Goal: Complete application form

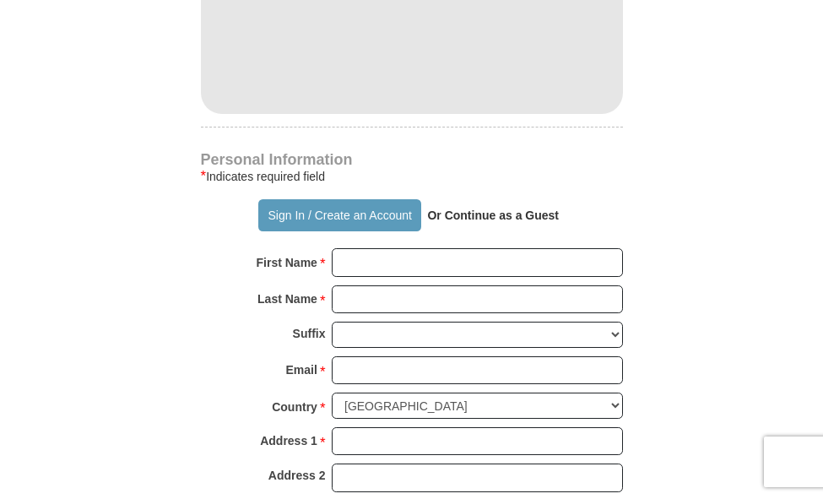
scroll to position [1013, 0]
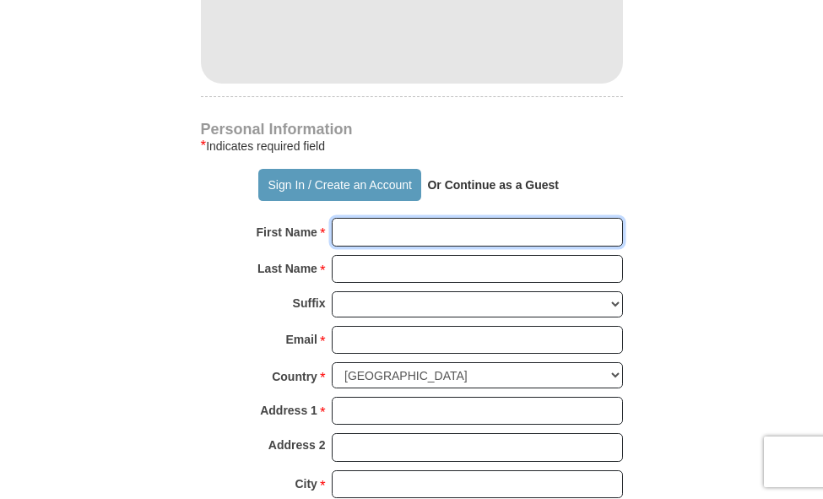
click at [397, 218] on input "First Name *" at bounding box center [477, 232] width 291 height 29
type input "[PERSON_NAME]"
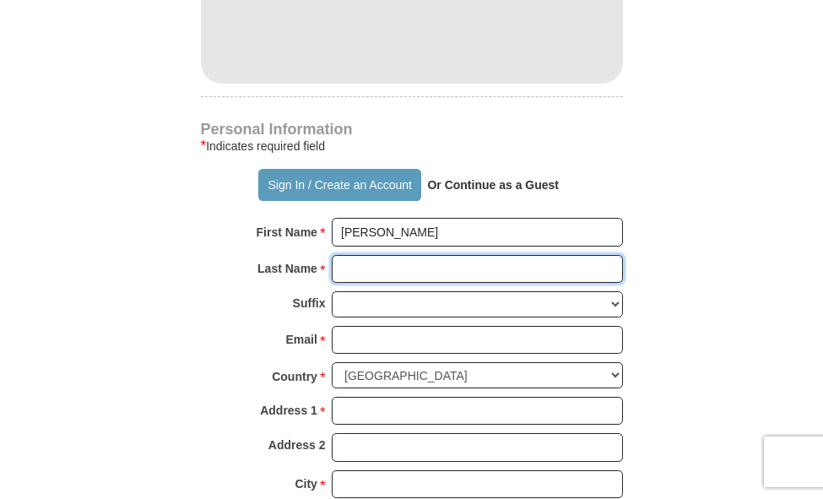
click at [385, 255] on input "Last Name *" at bounding box center [477, 269] width 291 height 29
type input "[PERSON_NAME]"
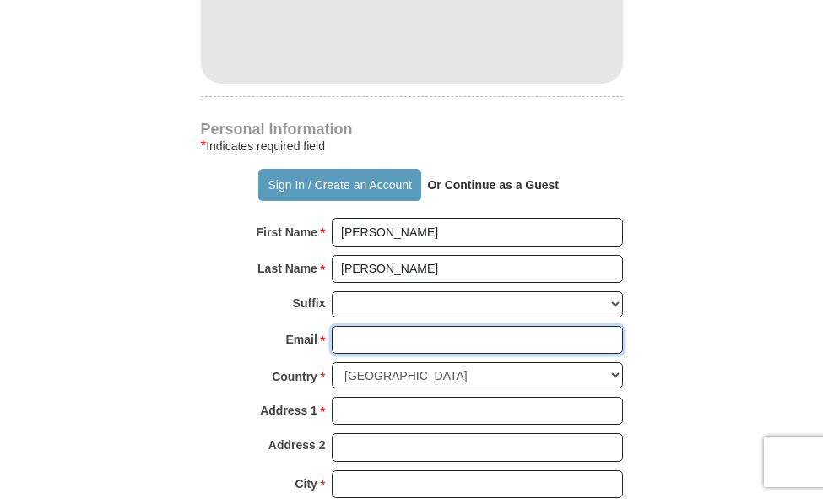
click at [374, 326] on input "Email *" at bounding box center [477, 340] width 291 height 29
type input "[EMAIL_ADDRESS][DOMAIN_NAME]"
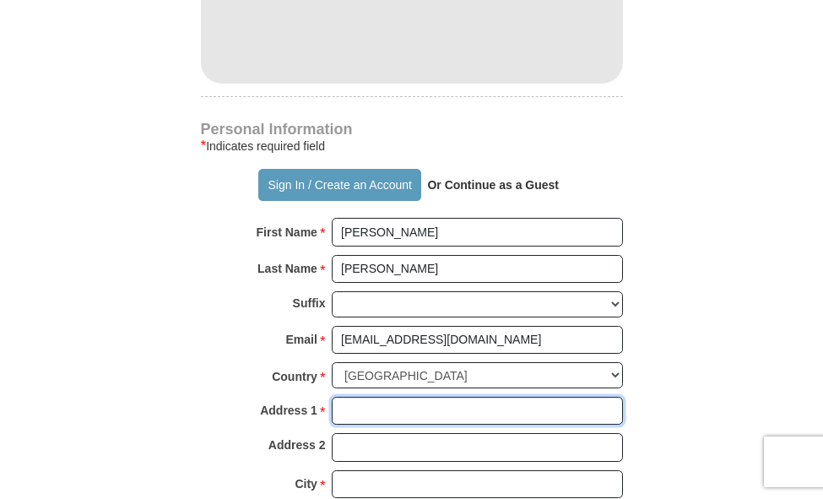
type input "[GEOGRAPHIC_DATA]"
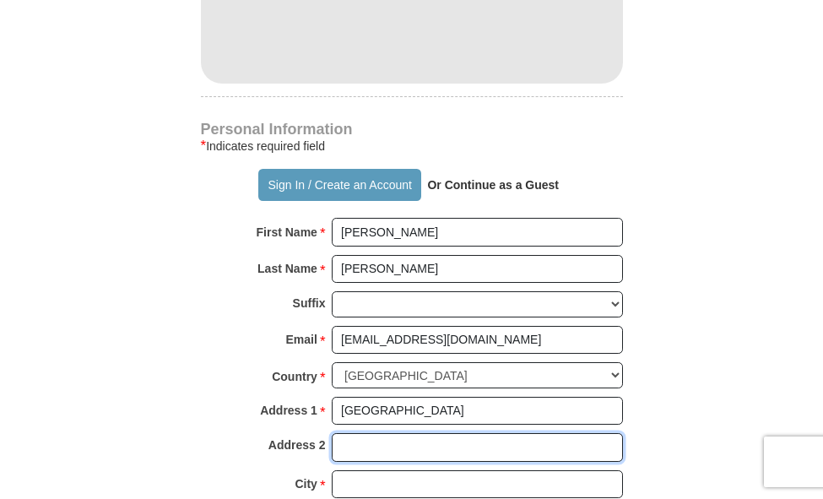
type input "Deliver to side porch / ring doorbell"
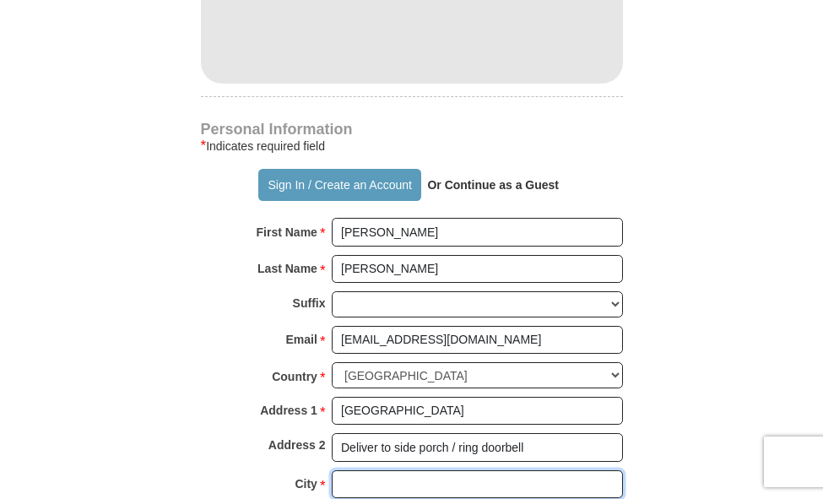
type input "Deepwater"
select select "MO"
type input "64740"
type input "6604385101"
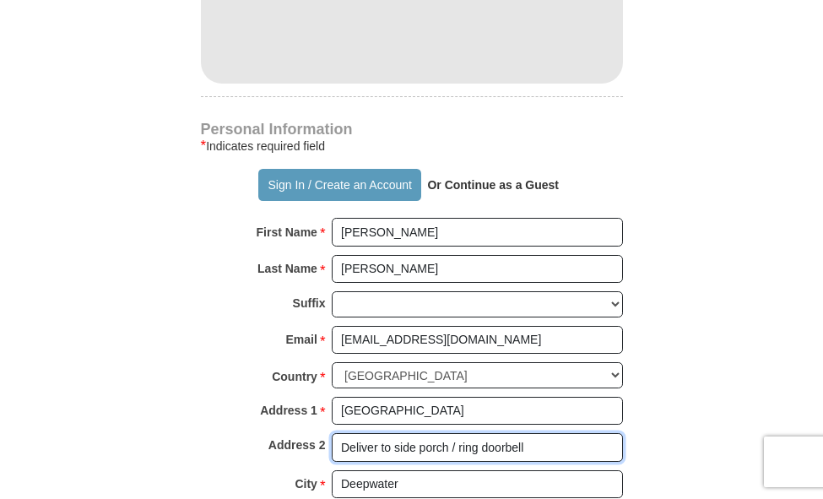
drag, startPoint x: 531, startPoint y: 421, endPoint x: 313, endPoint y: 421, distance: 217.9
click at [313, 433] on div "Address 2 Deliver to side porch / ring doorbell" at bounding box center [412, 451] width 422 height 37
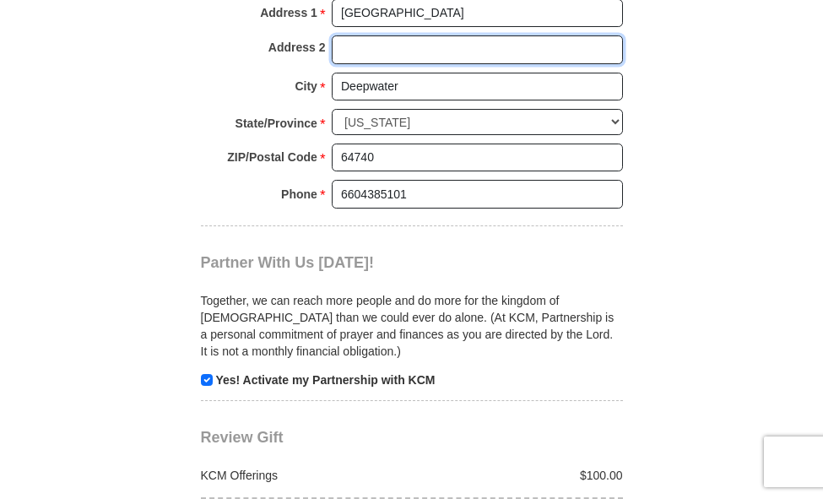
scroll to position [1520, 0]
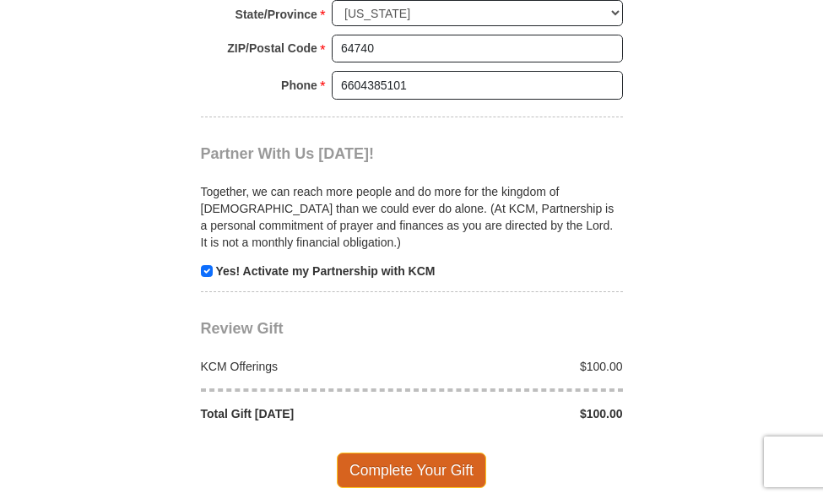
click at [410, 453] on span "Complete Your Gift" at bounding box center [411, 470] width 149 height 35
